Goal: Information Seeking & Learning: Check status

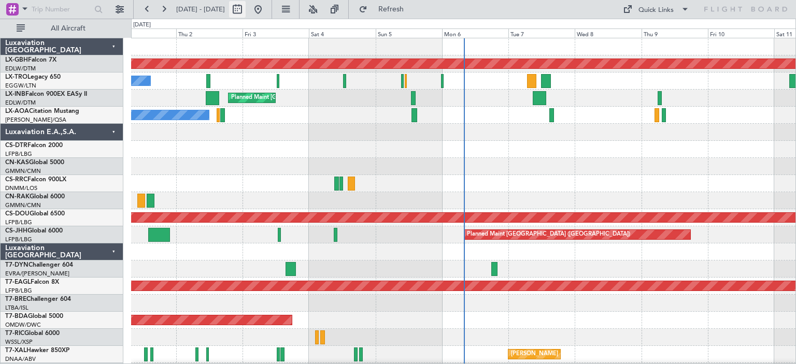
click at [246, 5] on button at bounding box center [237, 9] width 17 height 17
select select "10"
select select "2025"
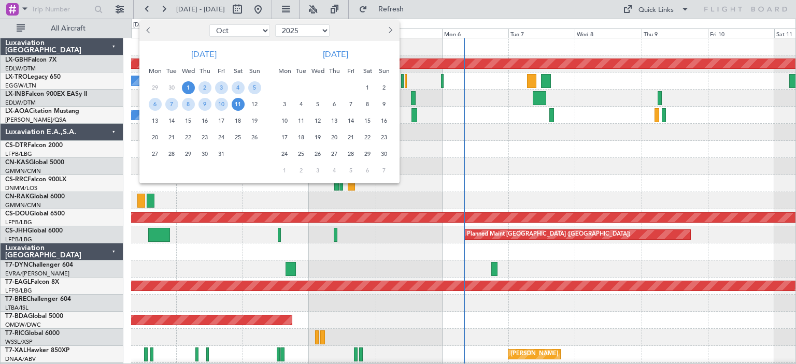
click at [261, 27] on select "Jan Feb Mar Apr May Jun [DATE] Aug Sep Oct Nov Dec" at bounding box center [239, 30] width 61 height 12
select select "7"
click at [209, 24] on select "Jan Feb Mar Apr May Jun [DATE] Aug Sep Oct Nov Dec" at bounding box center [239, 30] width 61 height 12
click at [205, 85] on span "3" at bounding box center [205, 87] width 13 height 13
click at [205, 90] on span "3" at bounding box center [205, 87] width 13 height 13
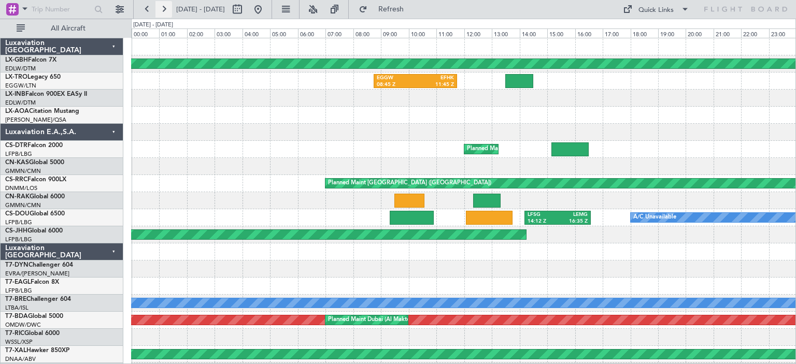
click at [165, 10] on button at bounding box center [163, 9] width 17 height 17
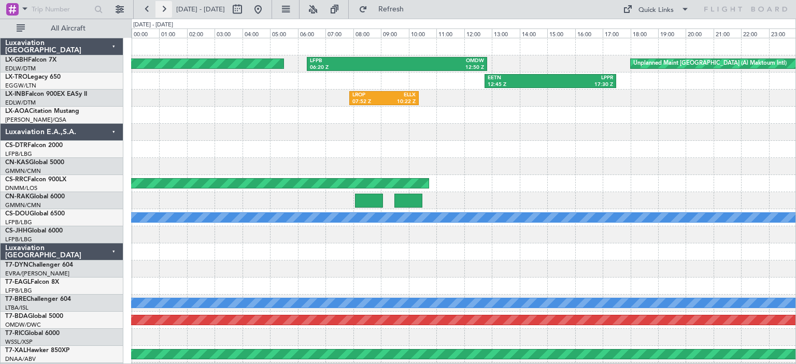
click at [166, 8] on button at bounding box center [163, 9] width 17 height 17
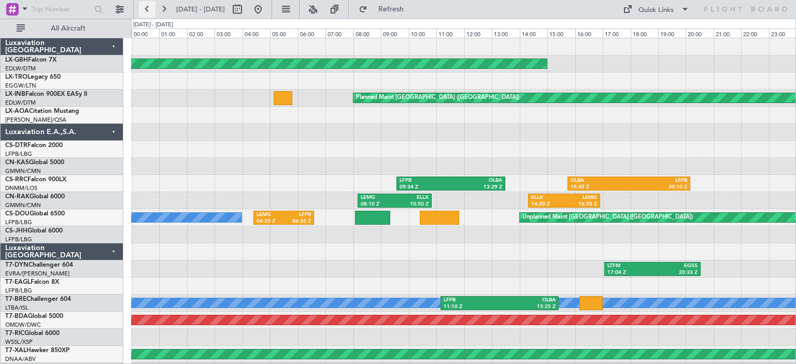
click at [147, 8] on button at bounding box center [147, 9] width 17 height 17
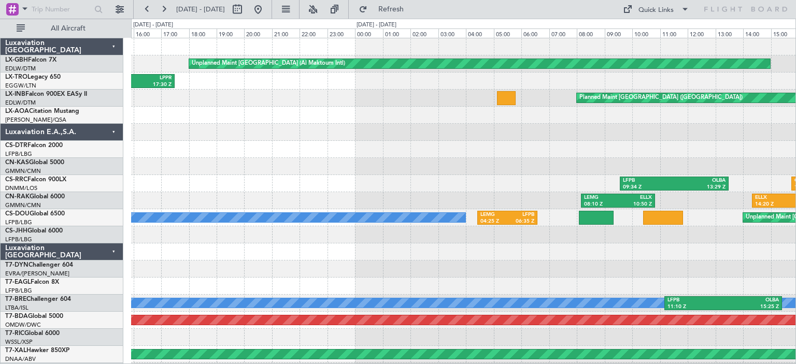
click at [130, 147] on div "Unplanned Maint [GEOGRAPHIC_DATA] (Al Maktoum Intl) LFPB 06:20 Z OMDW 12:50 Z E…" at bounding box center [398, 192] width 796 height 346
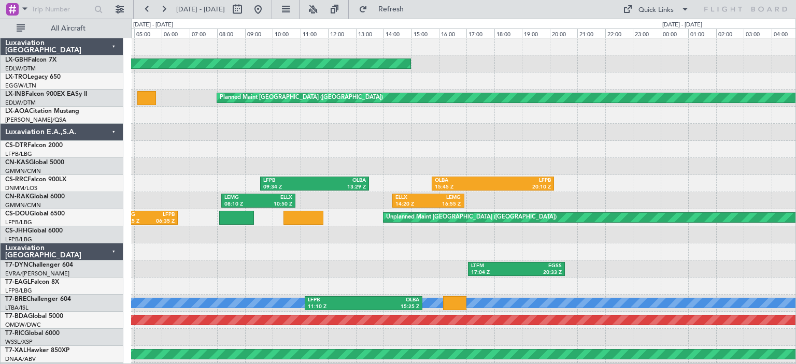
click at [0, 144] on html "[DATE] - [DATE] Refresh Quick Links All Aircraft Unplanned Maint [GEOGRAPHIC_DA…" at bounding box center [398, 182] width 796 height 364
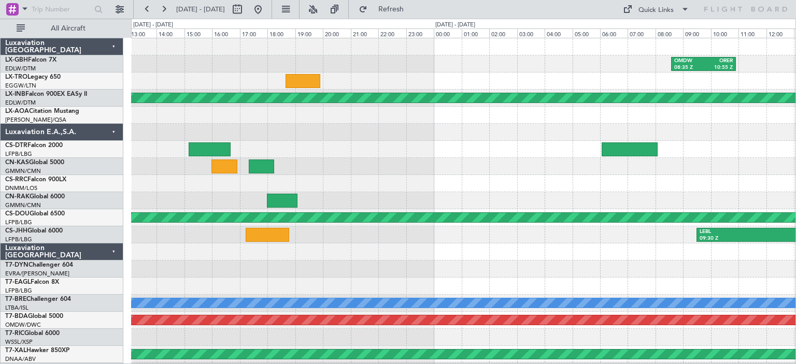
click at [34, 152] on div "OMDW 08:35 Z ORER 10:55 Z Planned Maint [GEOGRAPHIC_DATA] ([GEOGRAPHIC_DATA]) U…" at bounding box center [398, 192] width 796 height 346
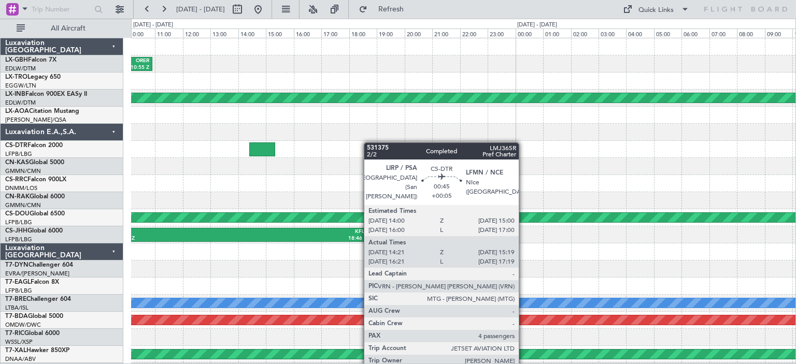
click at [105, 143] on div "OMDW 08:35 Z ORER 10:55 Z Planned Maint [GEOGRAPHIC_DATA] ([GEOGRAPHIC_DATA]) U…" at bounding box center [398, 192] width 796 height 346
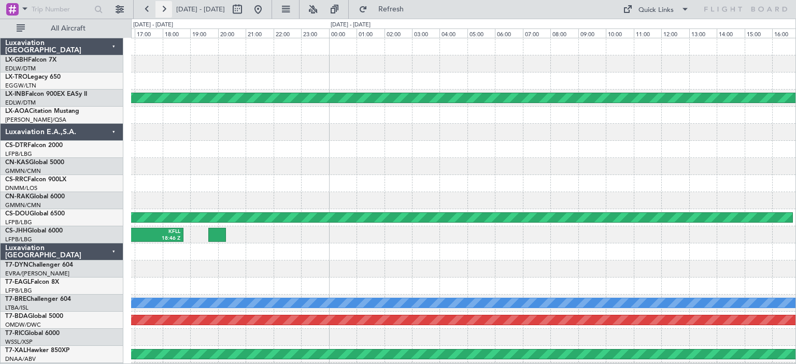
click at [164, 6] on button at bounding box center [163, 9] width 17 height 17
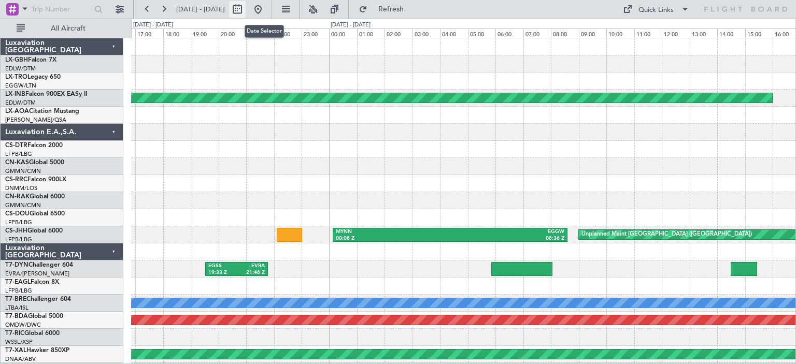
click at [246, 10] on button at bounding box center [237, 9] width 17 height 17
select select "7"
select select "2025"
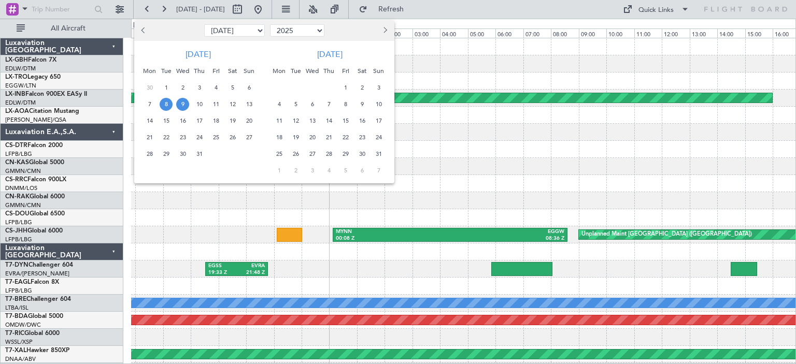
click at [245, 137] on span "27" at bounding box center [249, 137] width 13 height 13
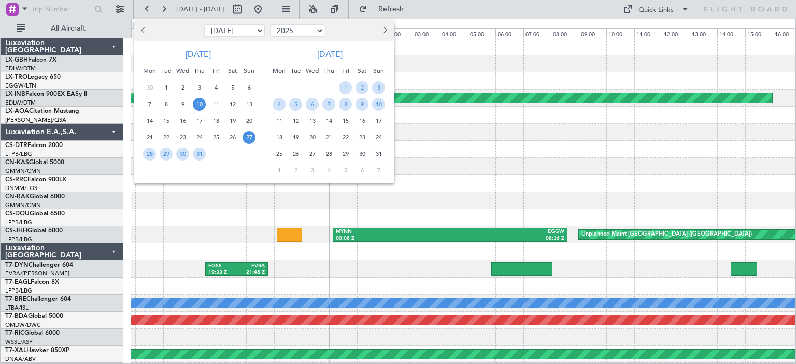
click at [201, 104] on span "10" at bounding box center [199, 104] width 13 height 13
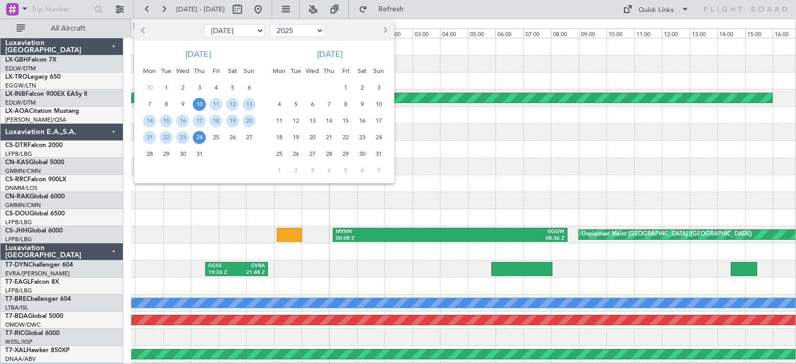
click at [197, 139] on span "24" at bounding box center [199, 137] width 13 height 13
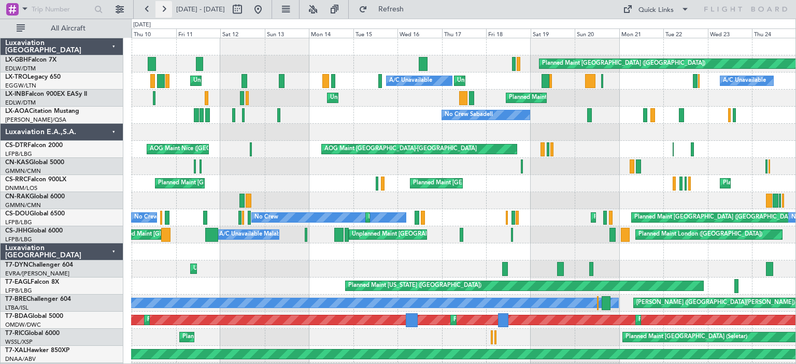
click at [161, 7] on button at bounding box center [163, 9] width 17 height 17
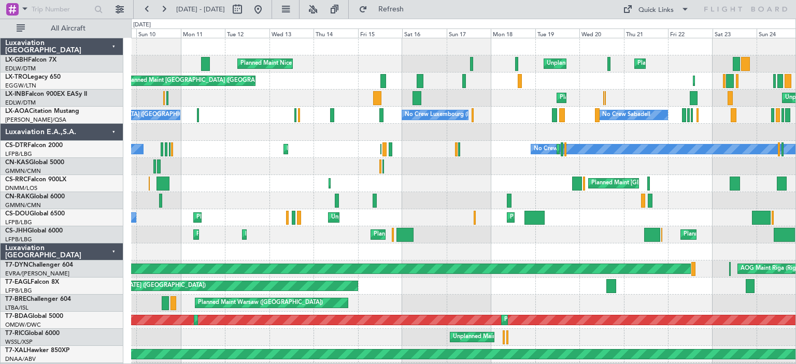
click at [656, 134] on div at bounding box center [463, 132] width 664 height 17
